Goal: Transaction & Acquisition: Purchase product/service

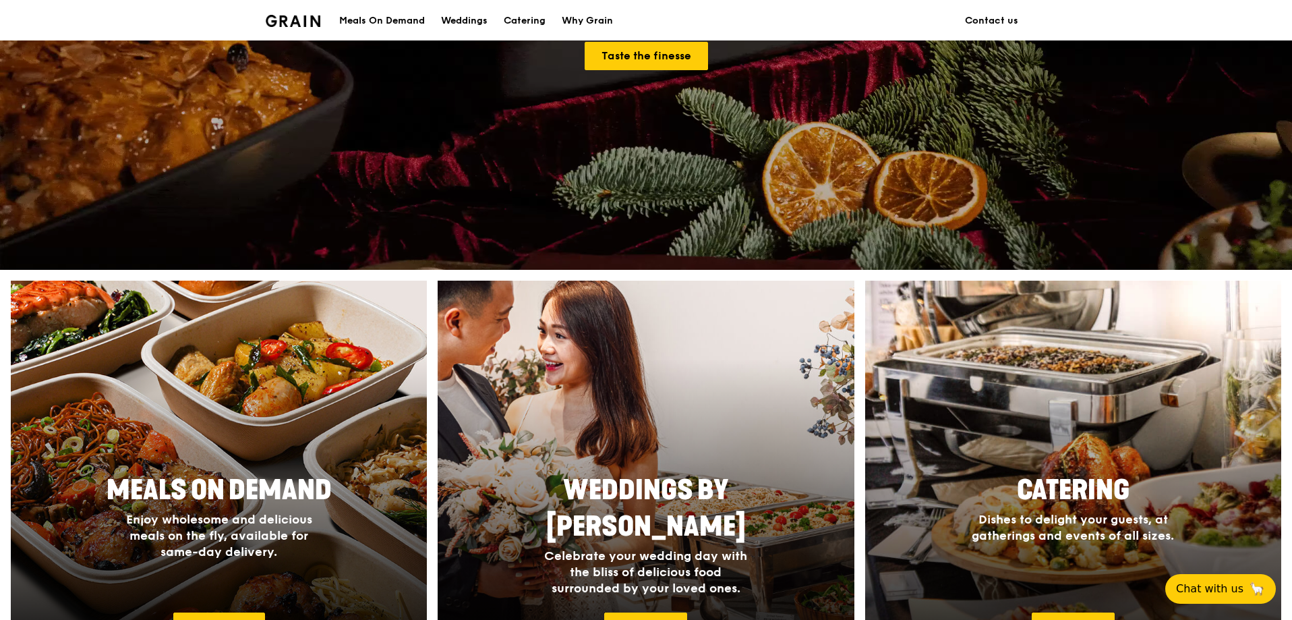
scroll to position [405, 0]
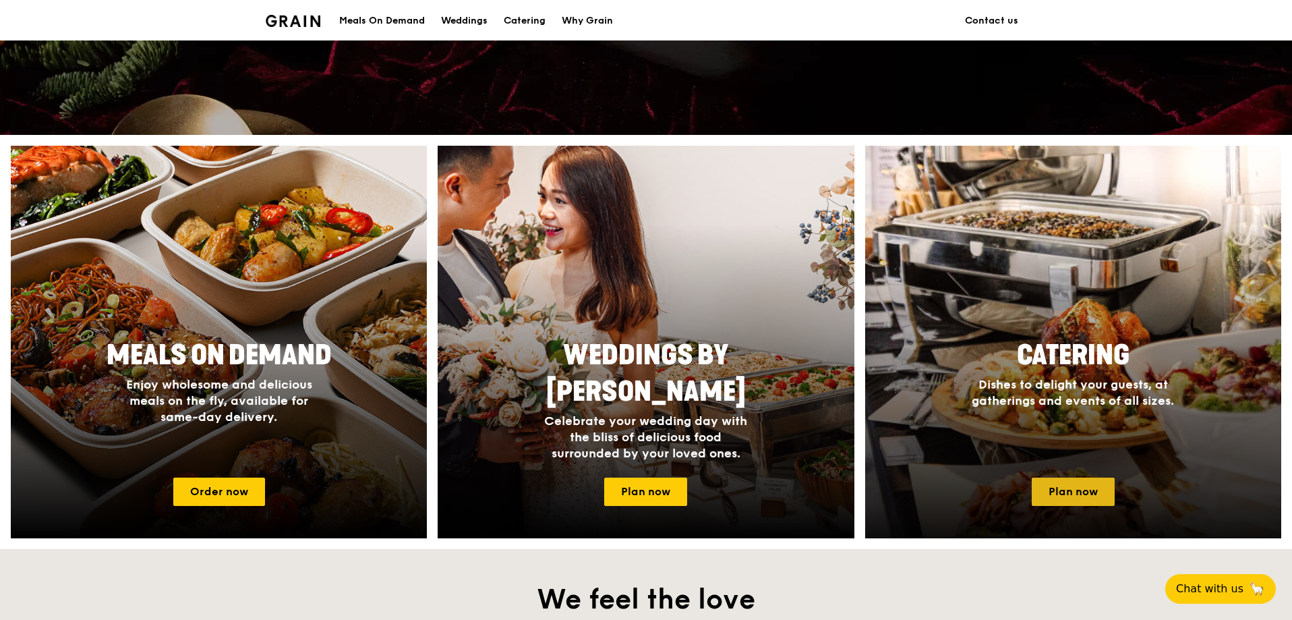
click at [1077, 498] on link "Plan now" at bounding box center [1073, 491] width 83 height 28
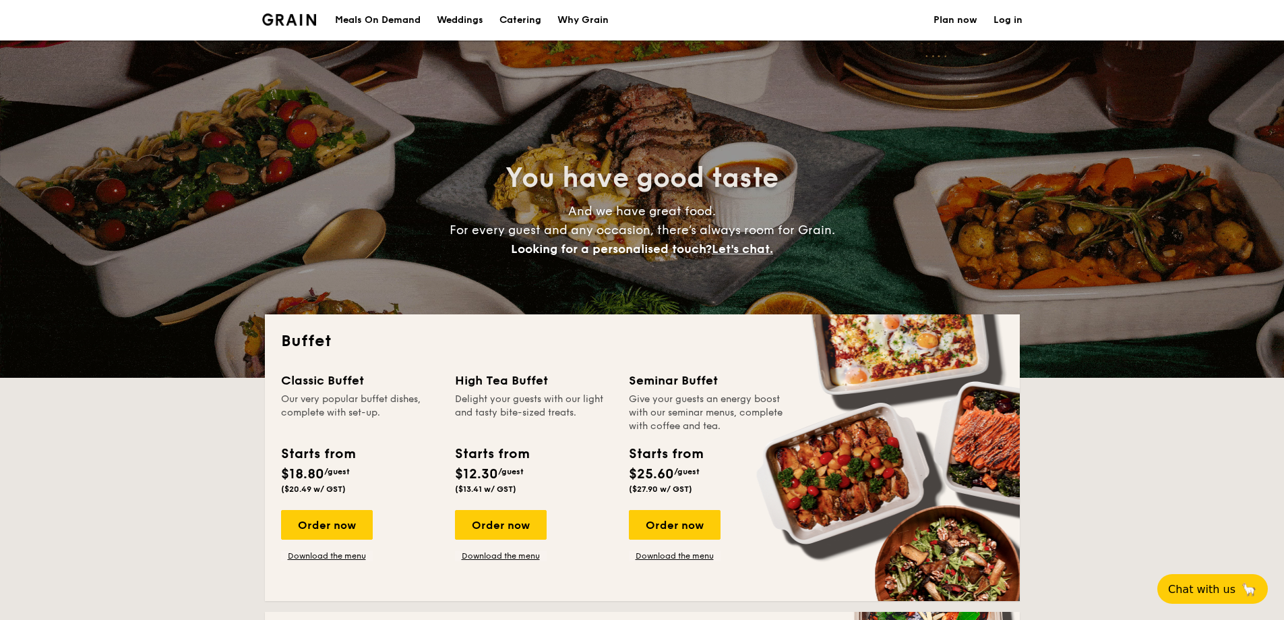
select select
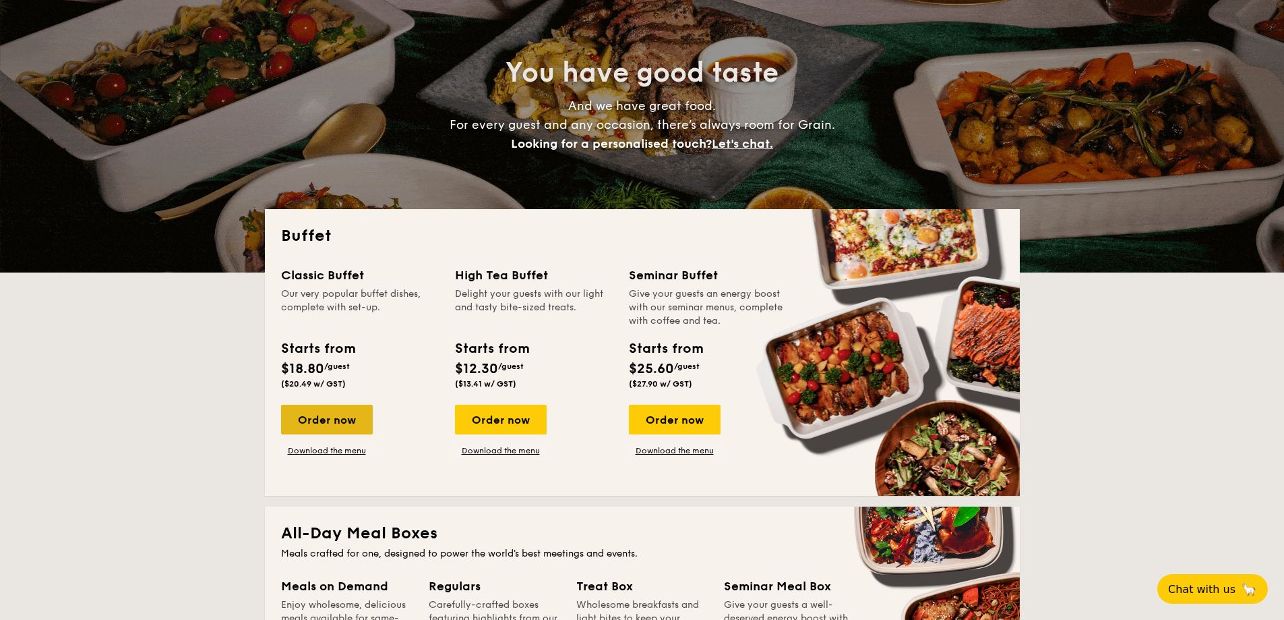
scroll to position [135, 0]
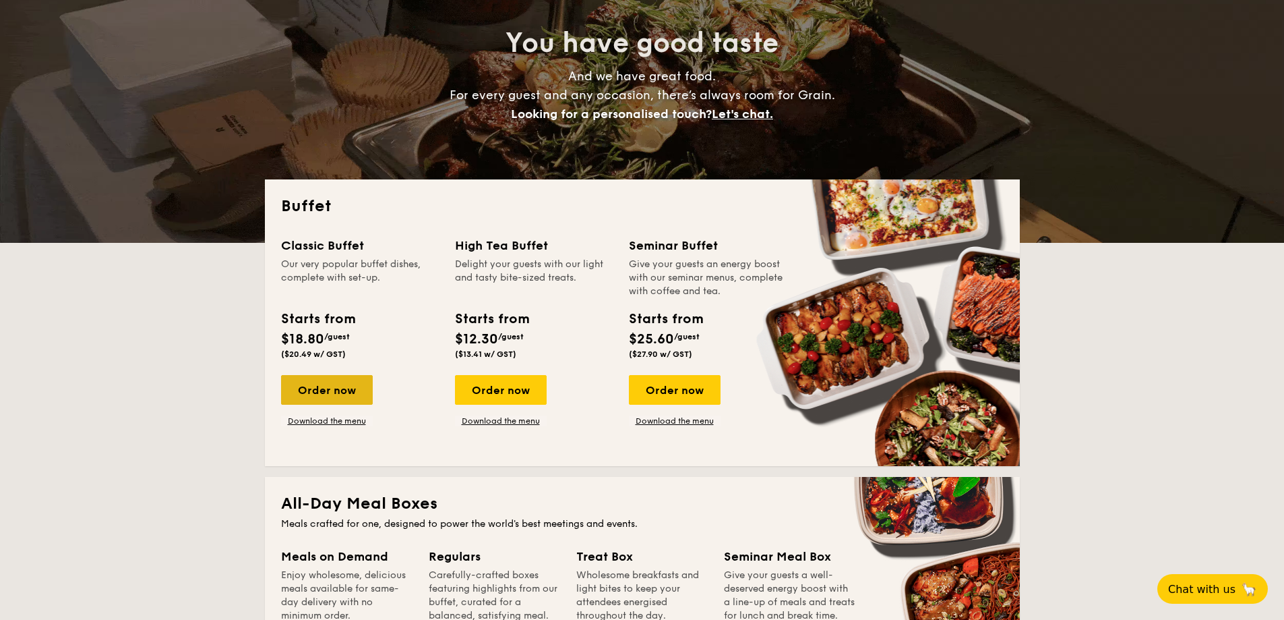
click at [305, 386] on div "Order now" at bounding box center [327, 390] width 92 height 30
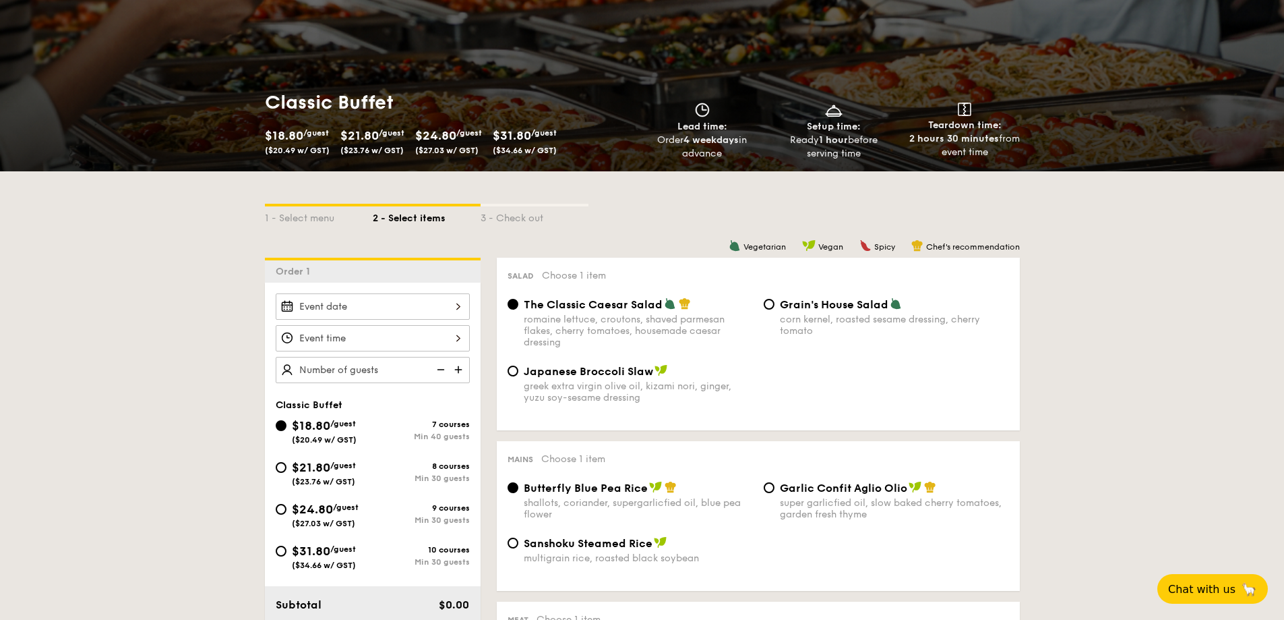
scroll to position [135, 0]
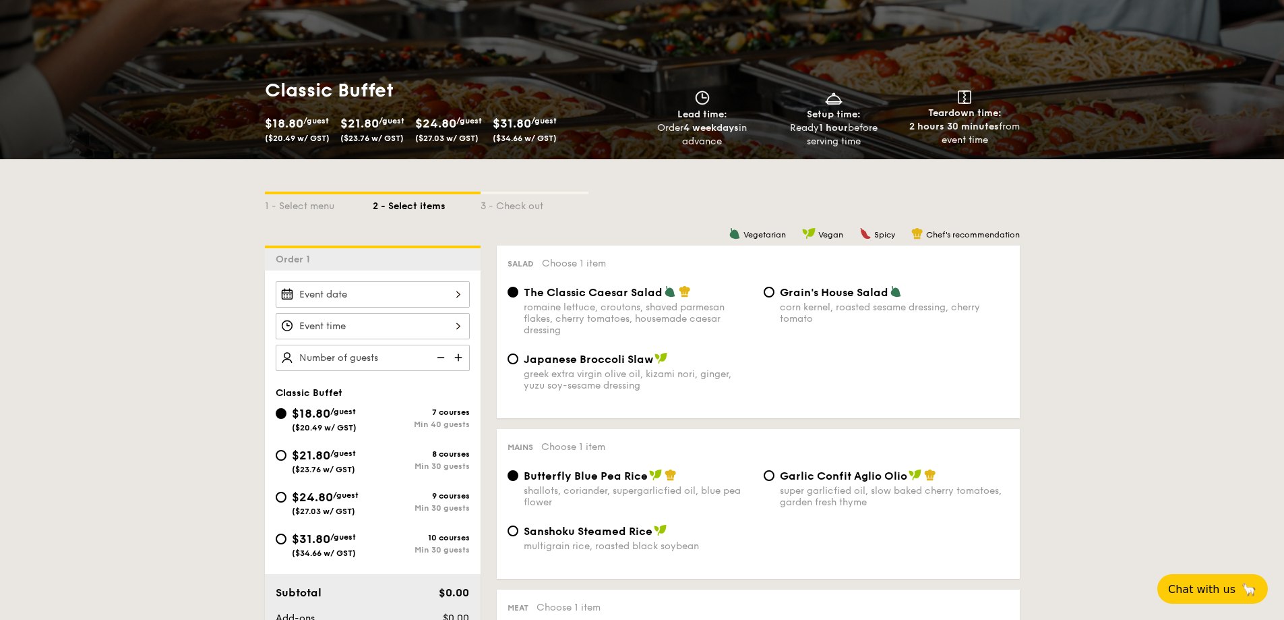
click at [281, 462] on div "$21.80 /guest ($23.76 w/ GST)" at bounding box center [324, 460] width 97 height 28
click at [281, 460] on input "$21.80 /guest ($23.76 w/ GST) 8 courses Min 30 guests" at bounding box center [281, 455] width 11 height 11
radio input "true"
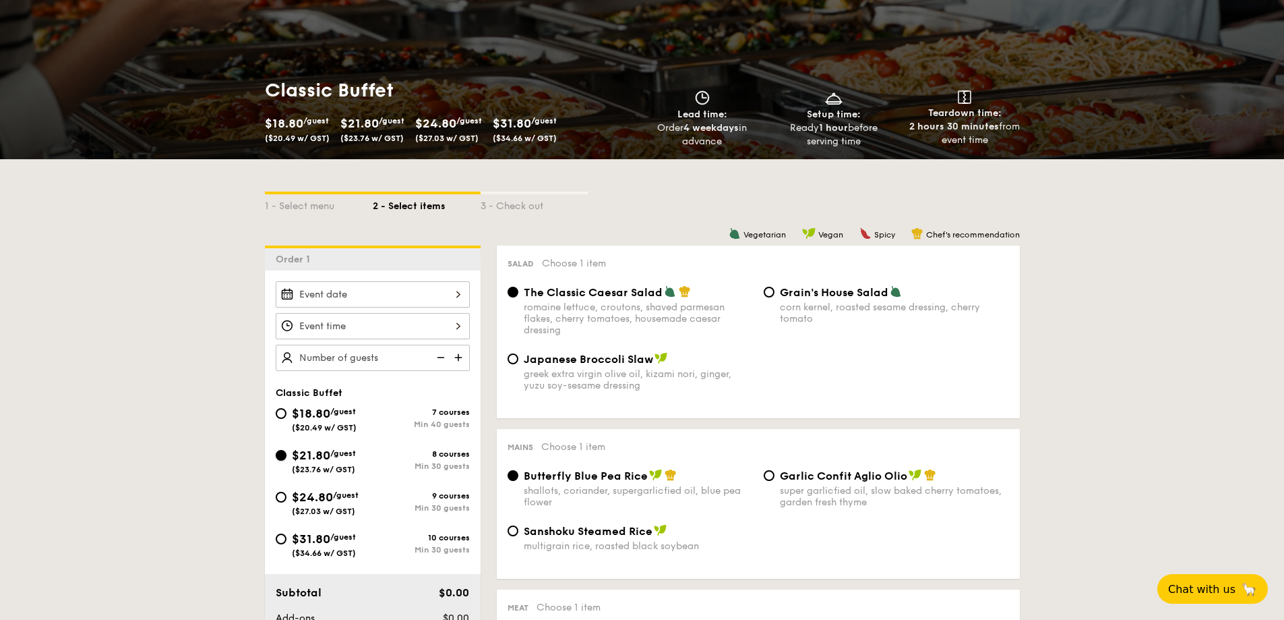
radio input "true"
